Goal: Information Seeking & Learning: Find specific fact

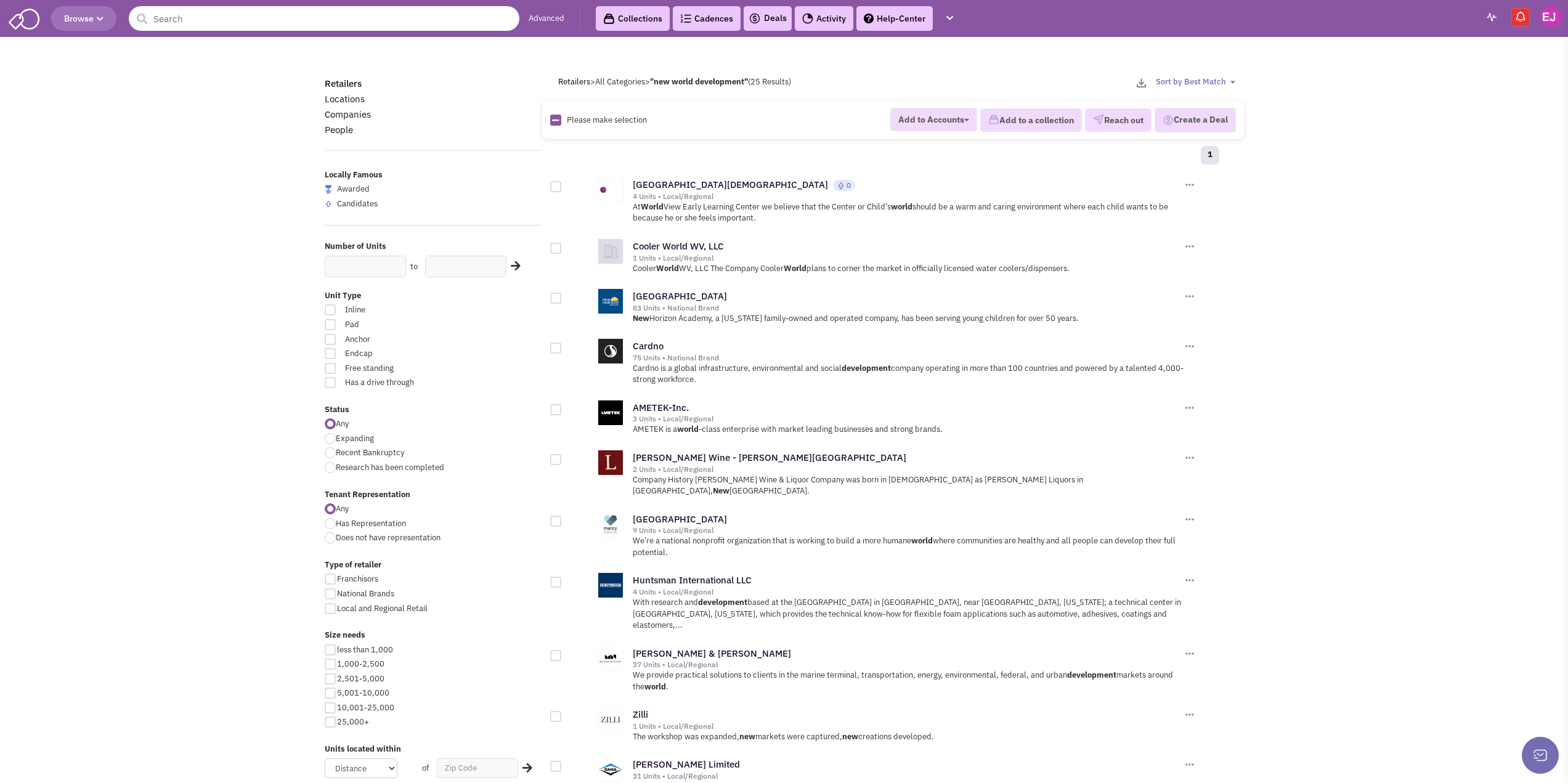
click at [238, 16] on input "text" at bounding box center [324, 18] width 391 height 25
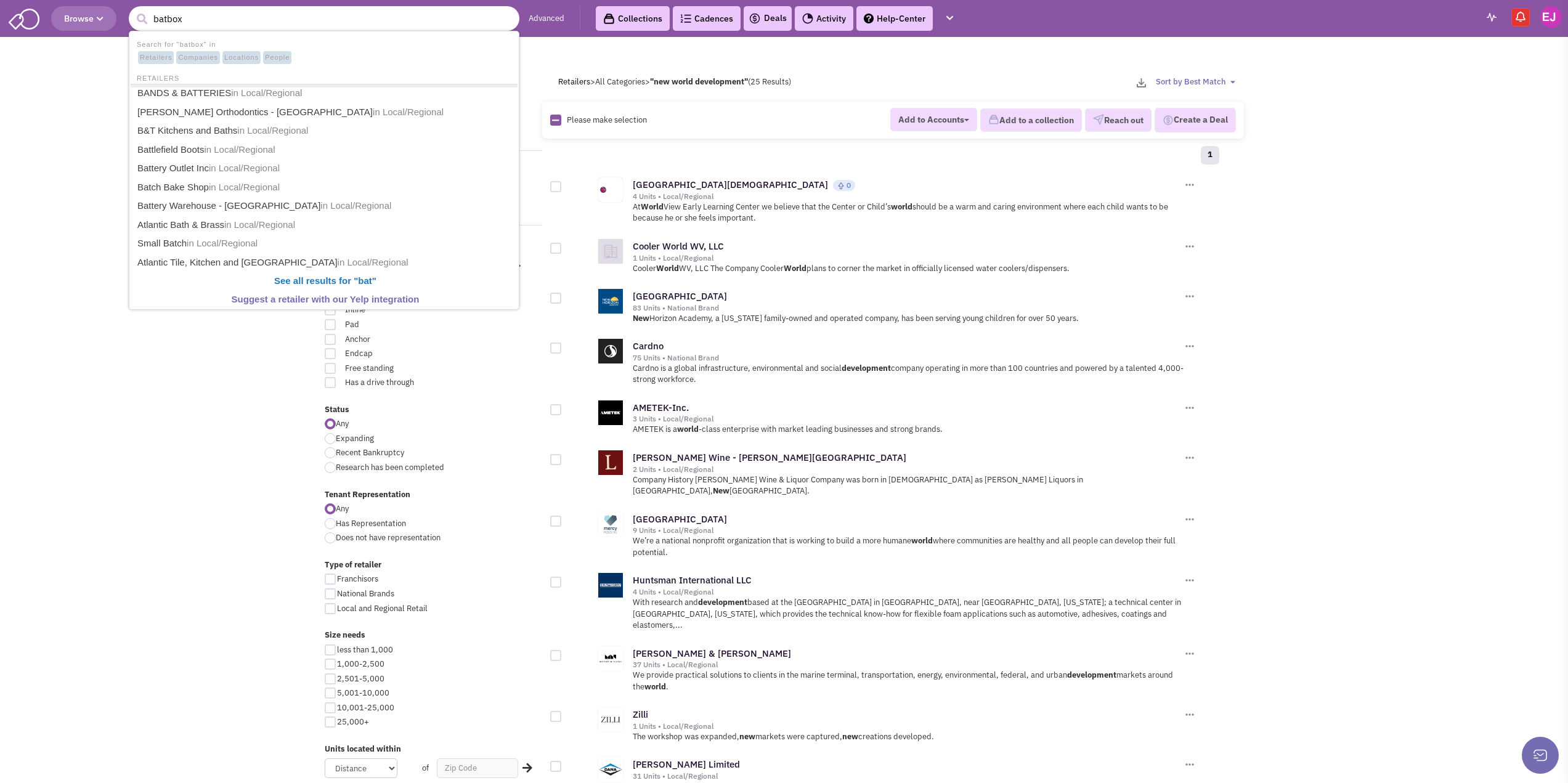
type input "batbox"
click at [132, 10] on button "submit" at bounding box center [141, 19] width 19 height 19
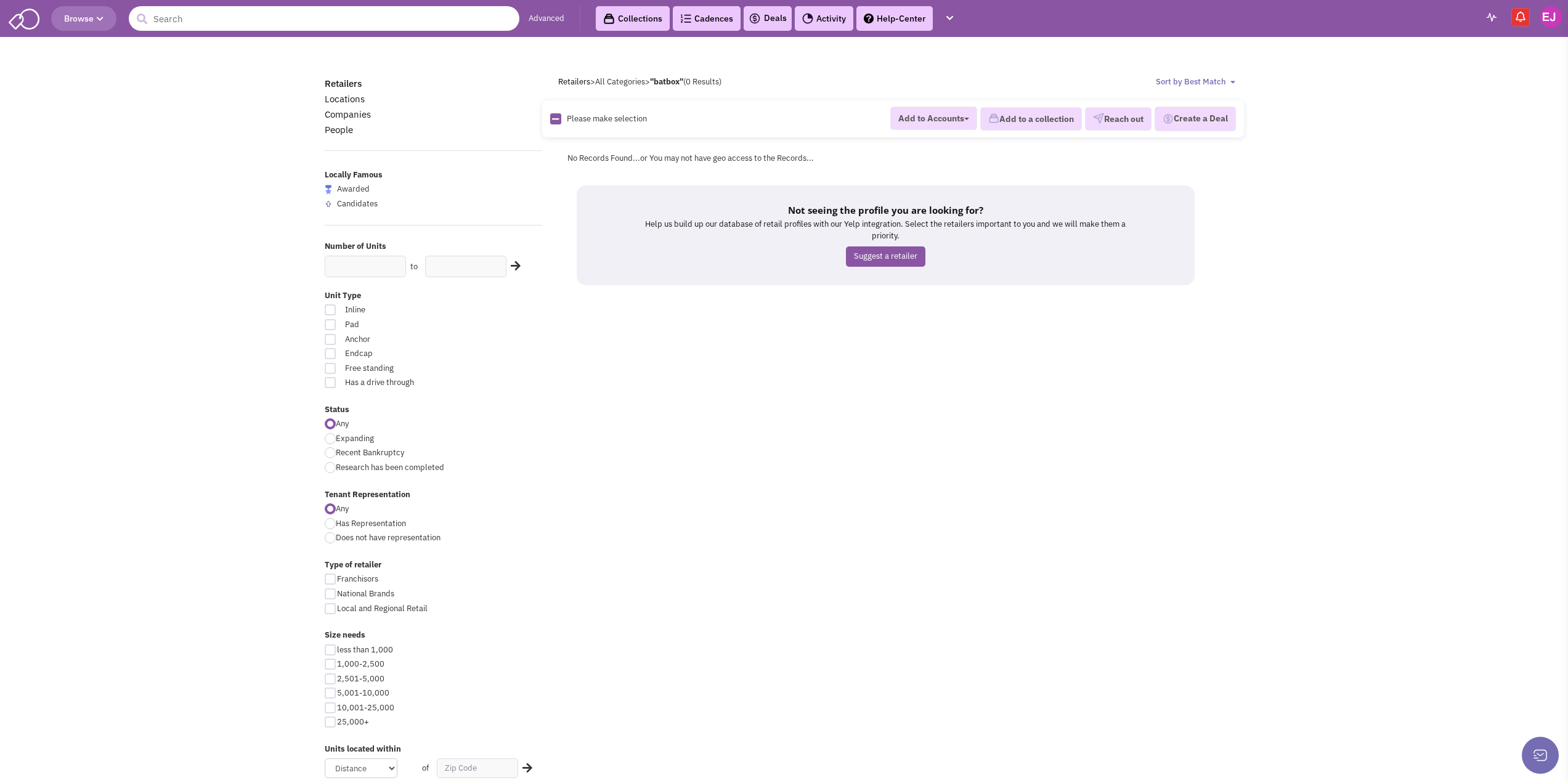
click at [225, 15] on input "text" at bounding box center [324, 18] width 391 height 25
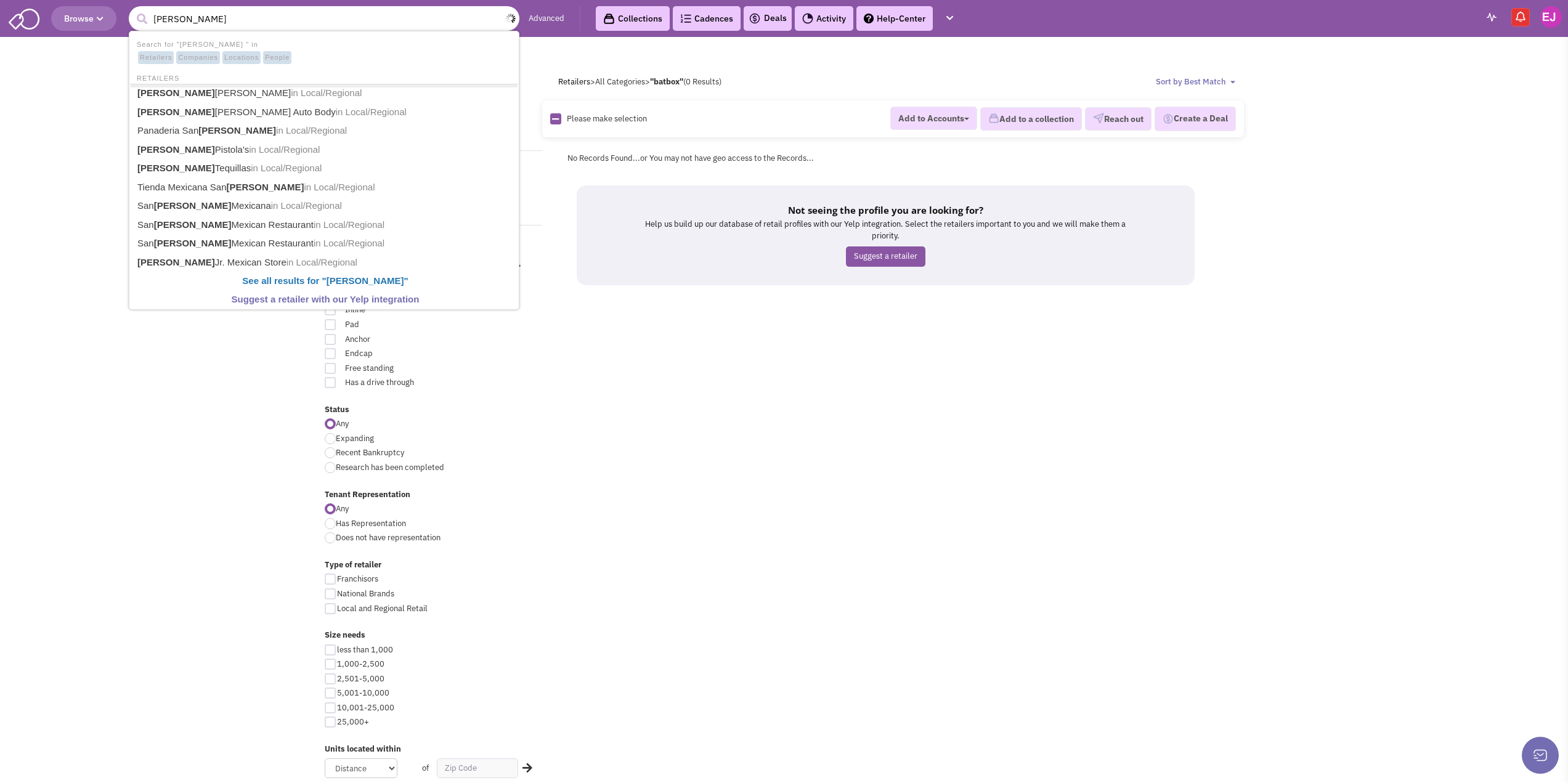
type input "[PERSON_NAME]"
click at [132, 10] on button "submit" at bounding box center [141, 19] width 19 height 19
